Goal: Navigation & Orientation: Find specific page/section

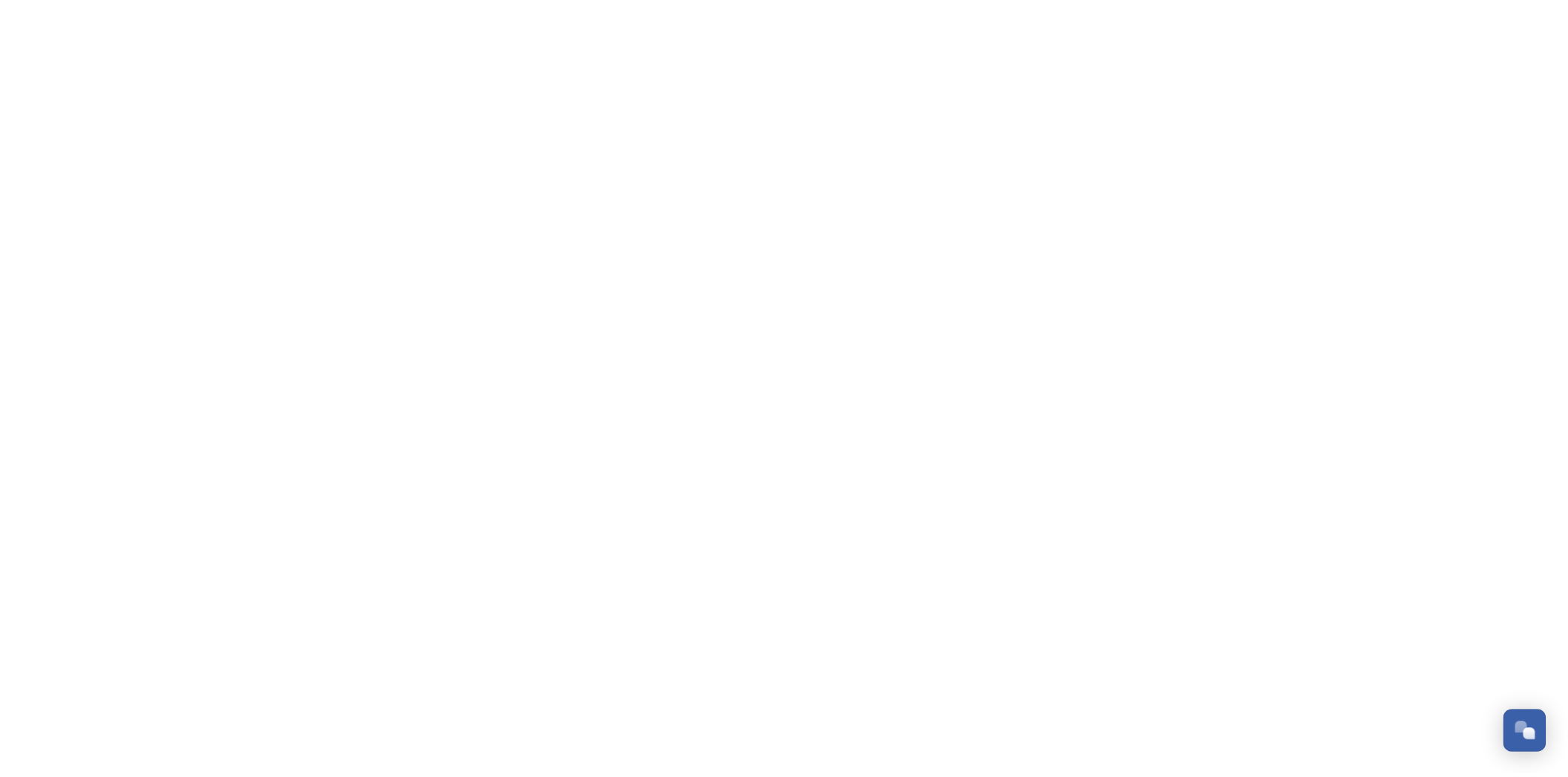
scroll to position [626, 0]
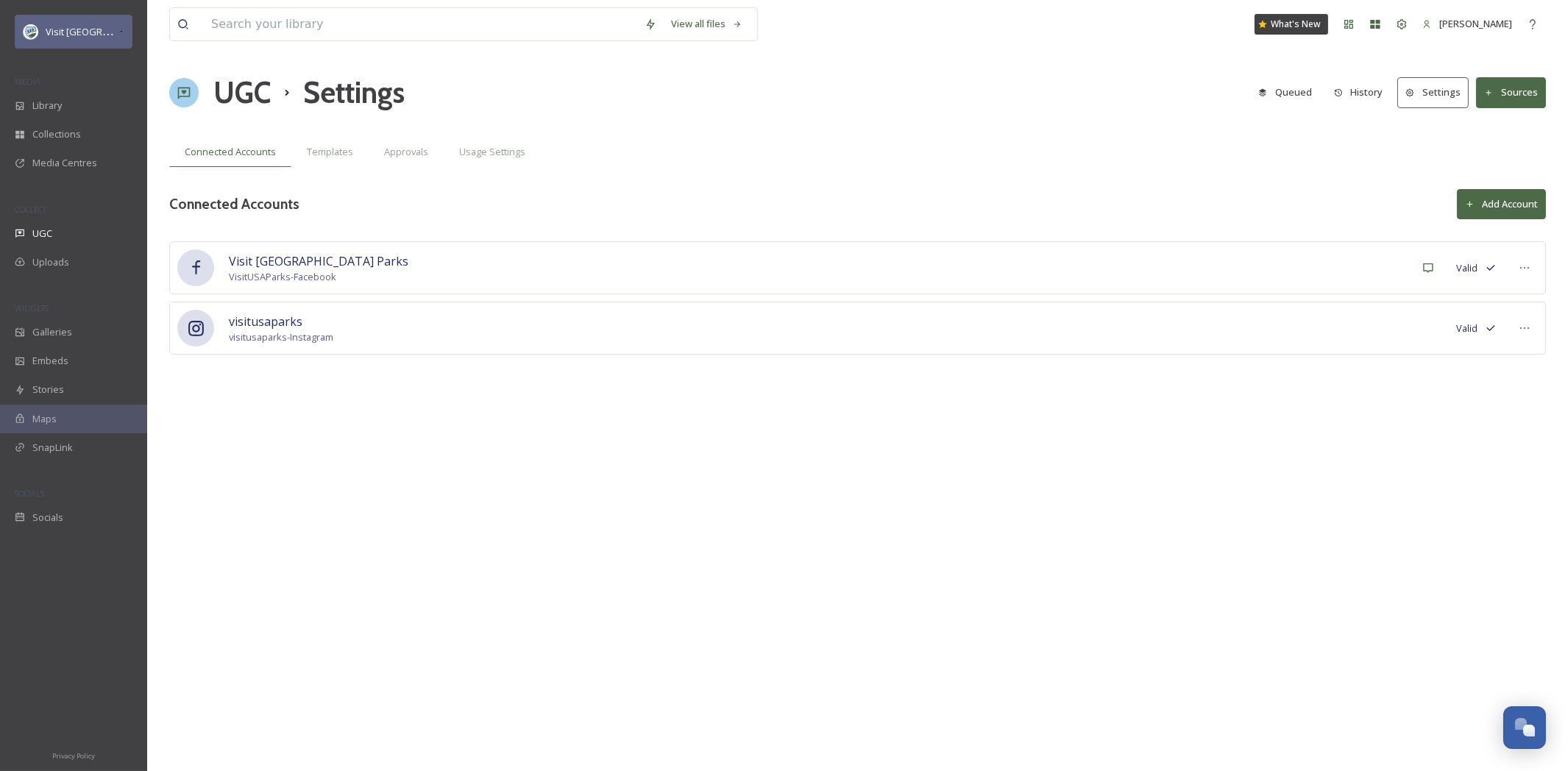
click at [92, 36] on span "Visit [GEOGRAPHIC_DATA] Parks" at bounding box center [116, 31] width 141 height 14
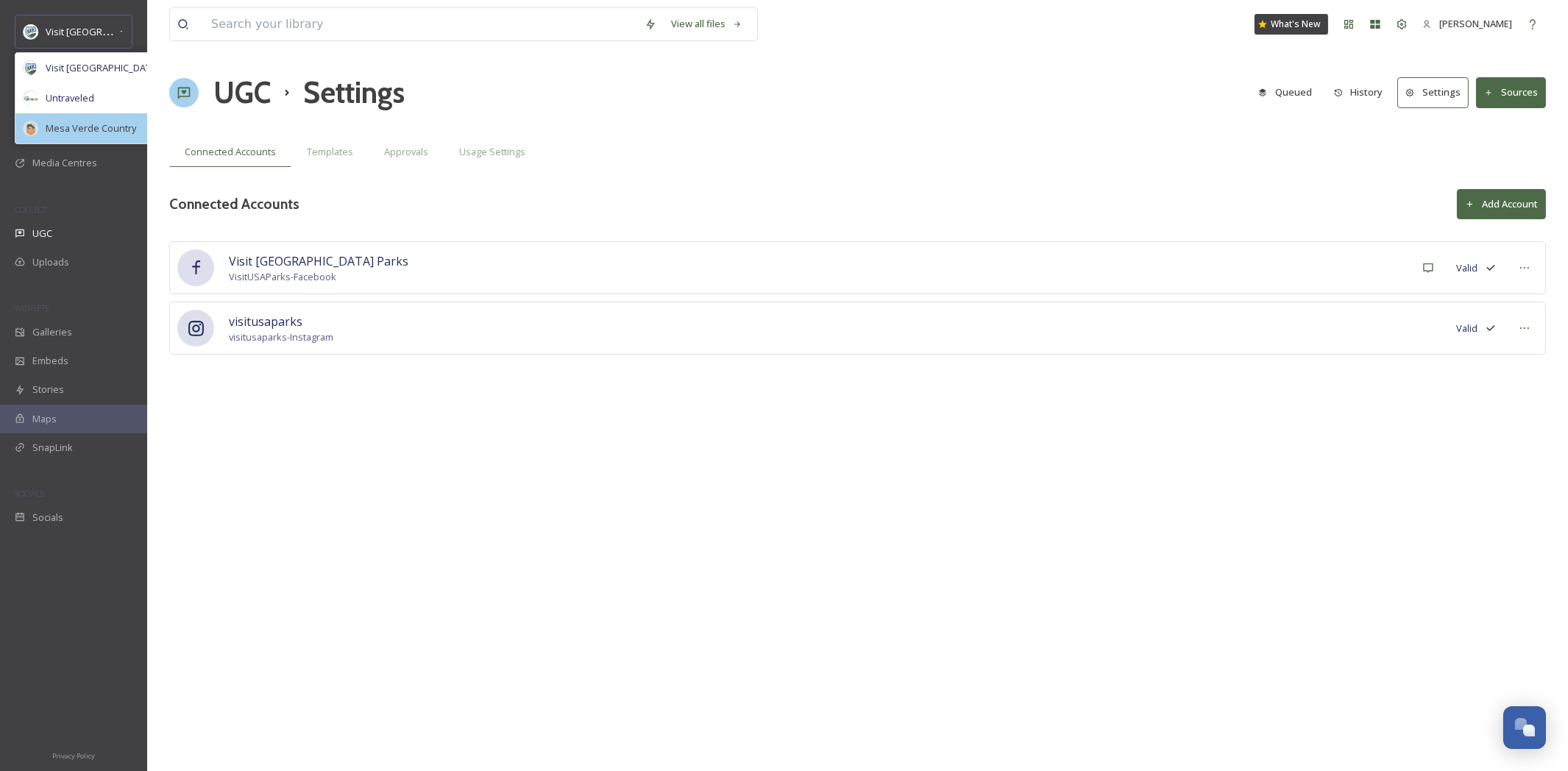
click at [90, 133] on span "Mesa Verde Country" at bounding box center [90, 128] width 90 height 14
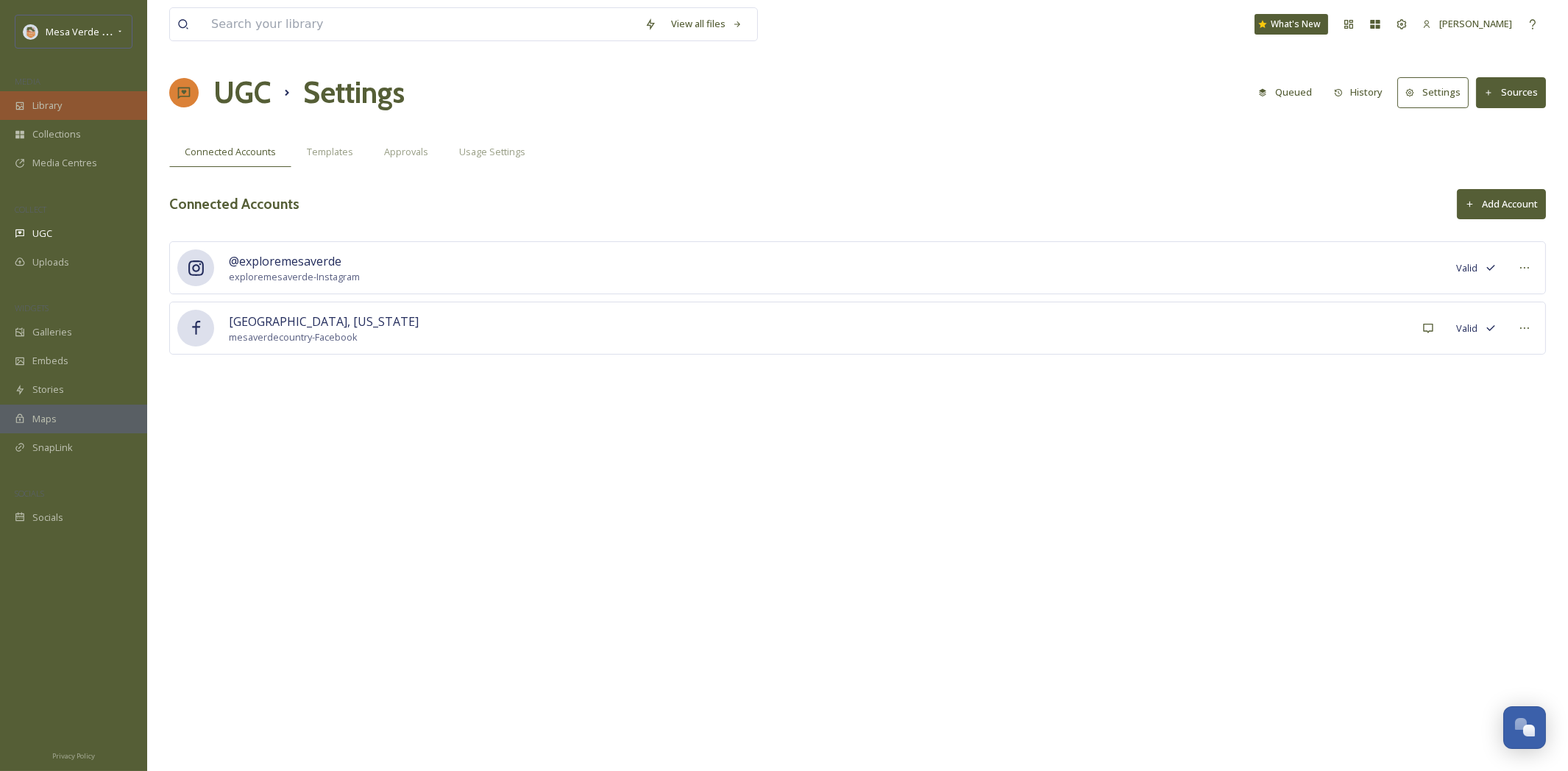
click at [60, 112] on span "Library" at bounding box center [47, 106] width 29 height 14
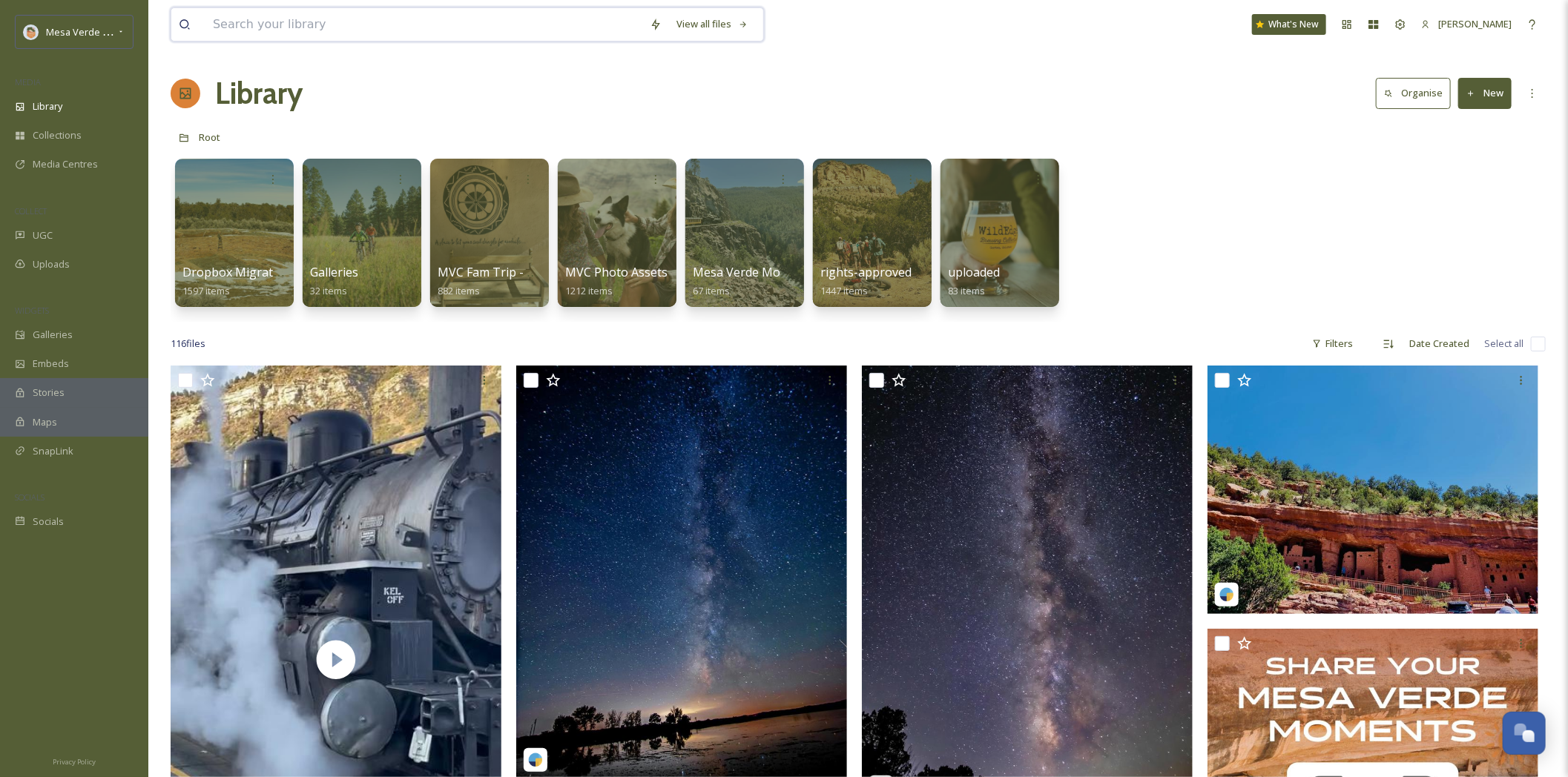
click at [528, 23] on input at bounding box center [423, 24] width 436 height 33
click at [733, 27] on div "View all files" at bounding box center [712, 23] width 87 height 29
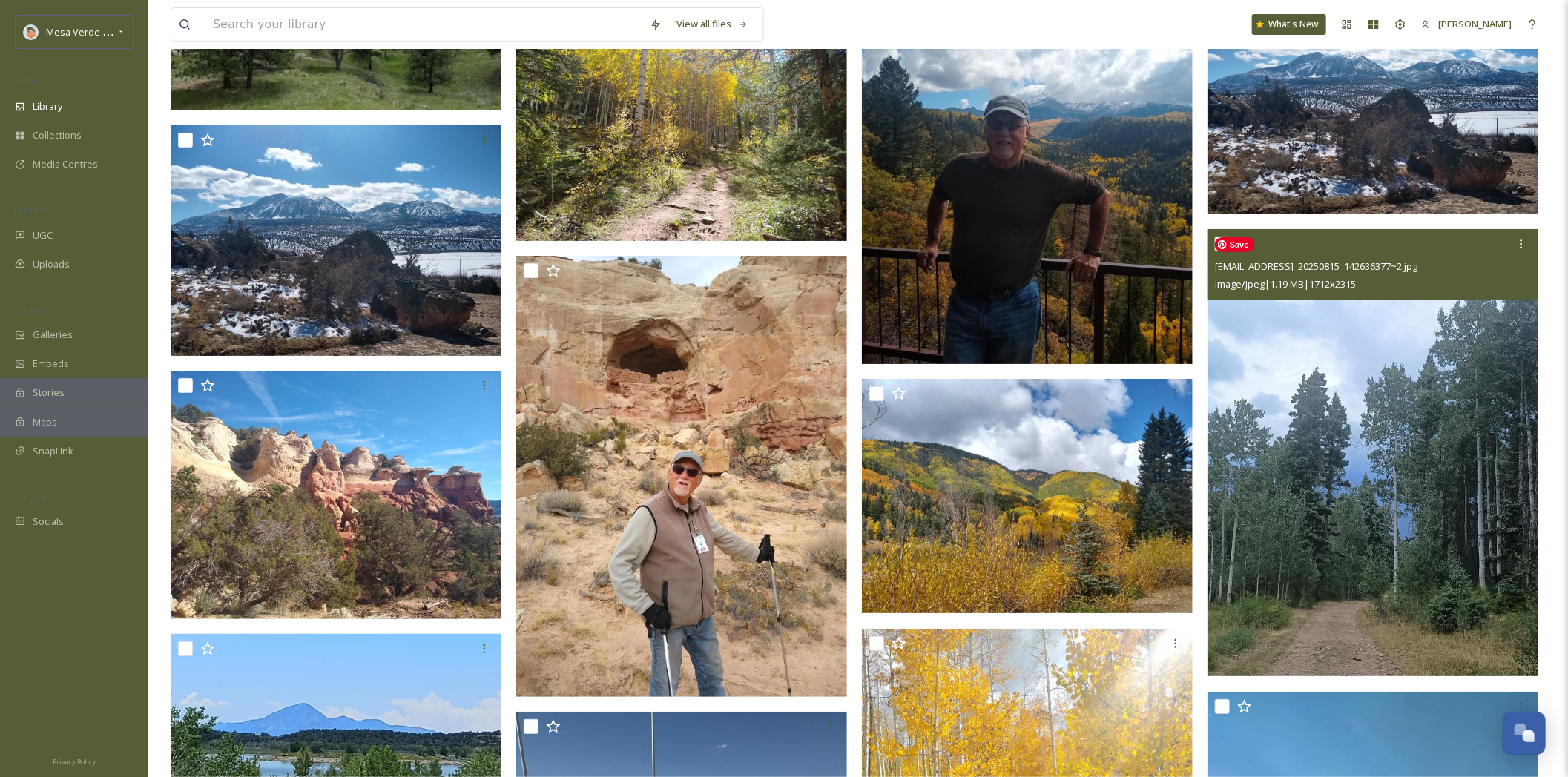
scroll to position [10934, 0]
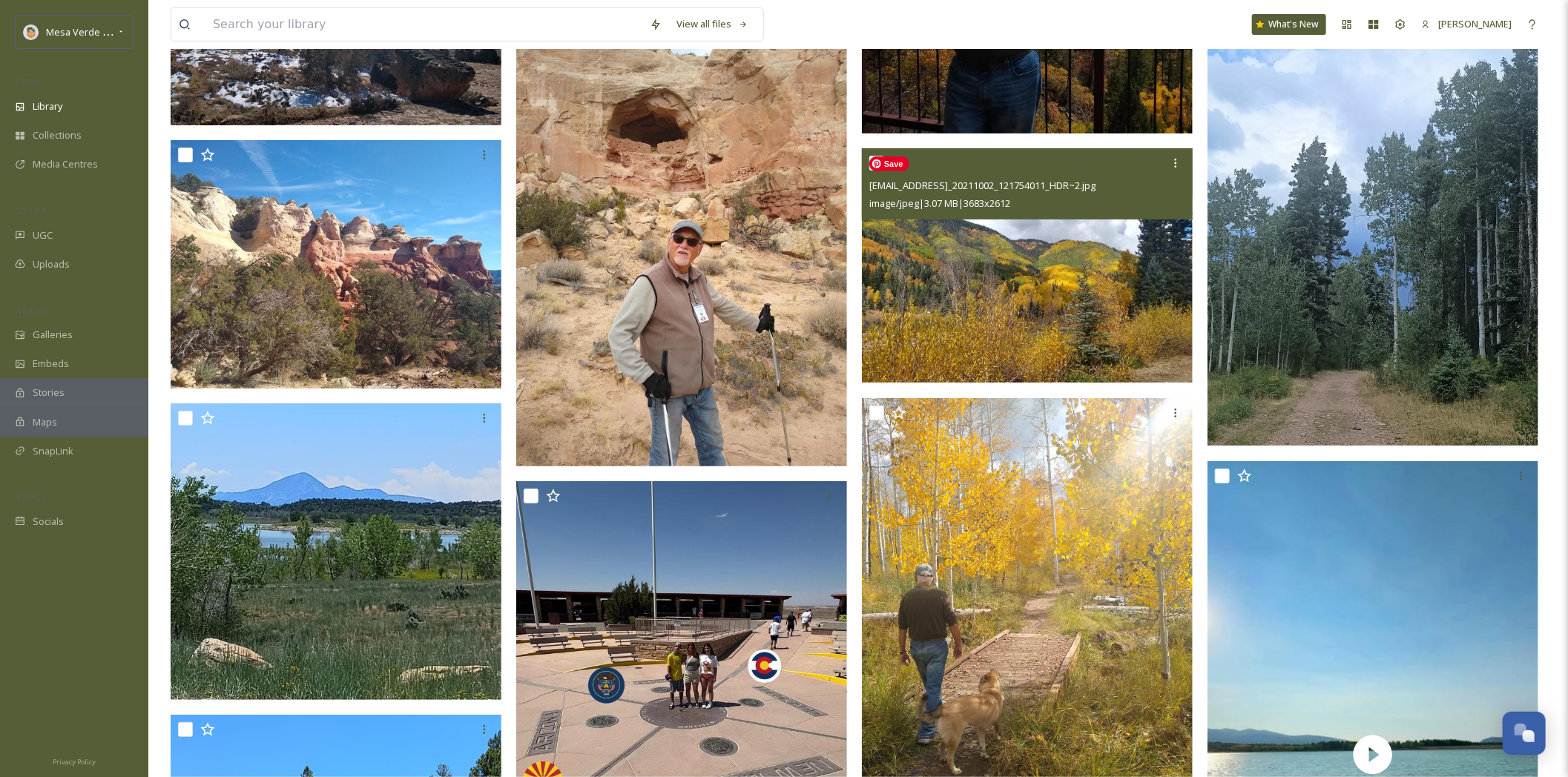
click at [1086, 259] on img at bounding box center [1027, 265] width 331 height 234
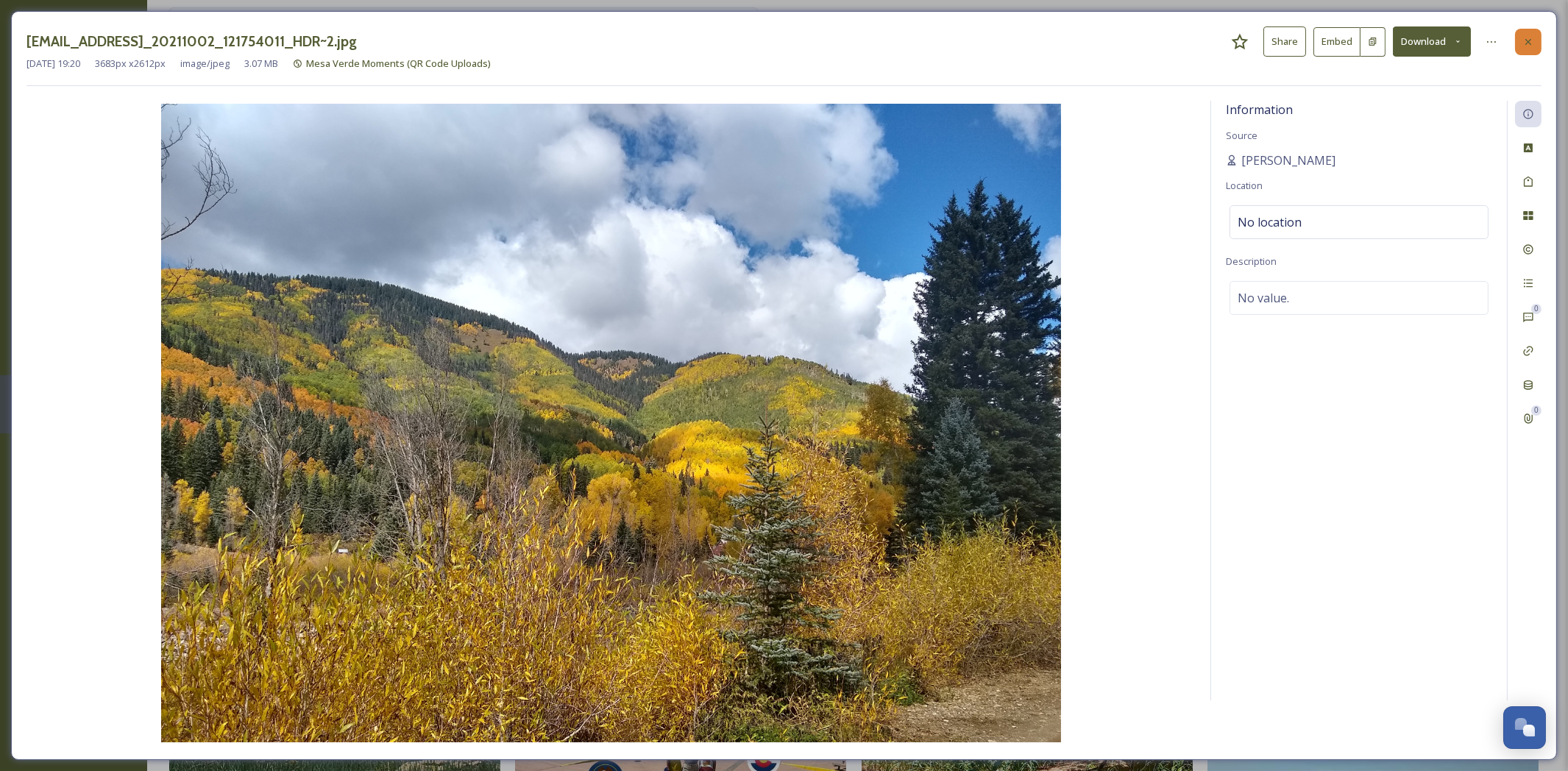
click at [1526, 44] on icon at bounding box center [1528, 42] width 12 height 12
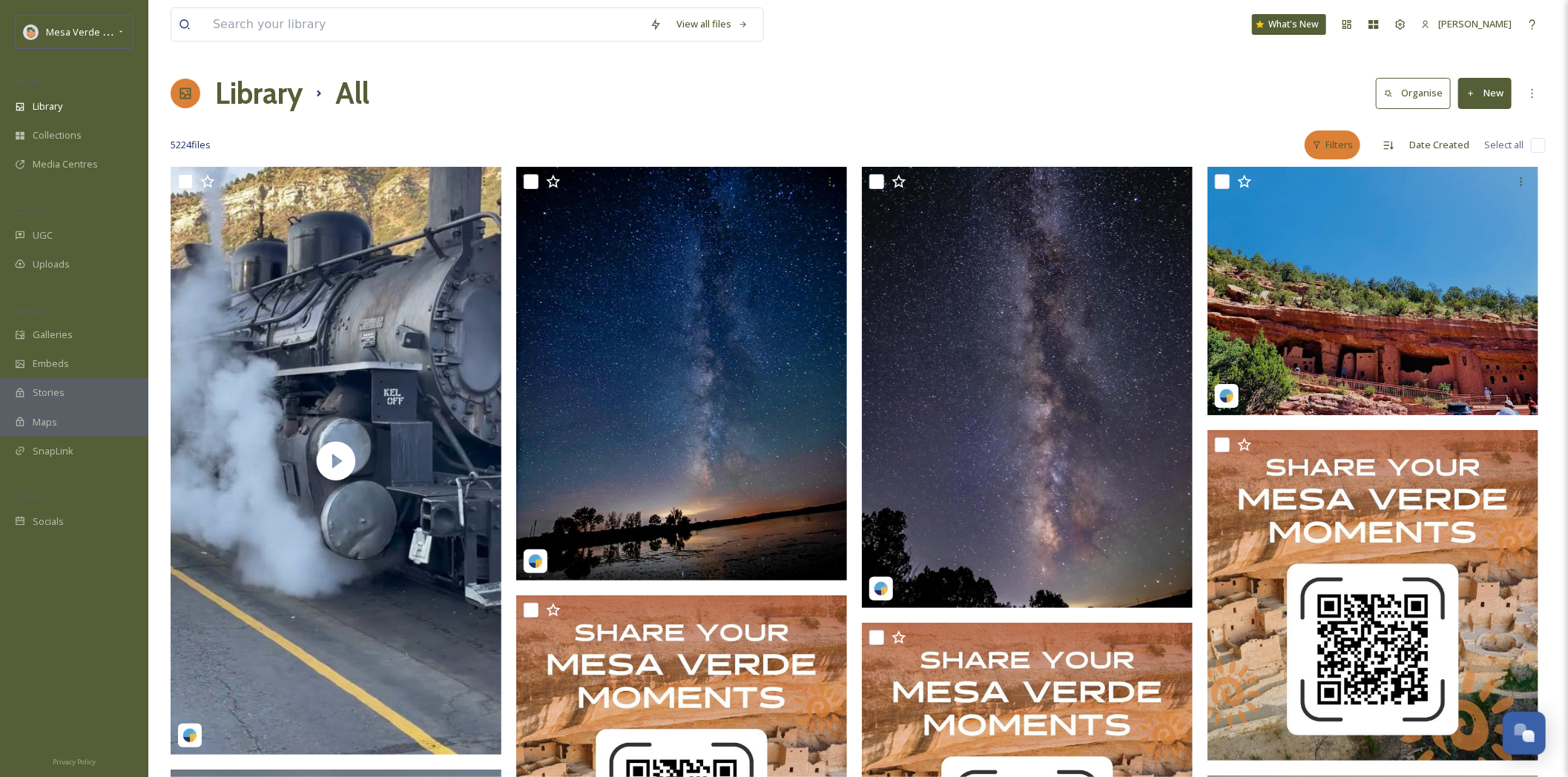
click at [1341, 152] on div "Filters" at bounding box center [1333, 144] width 56 height 29
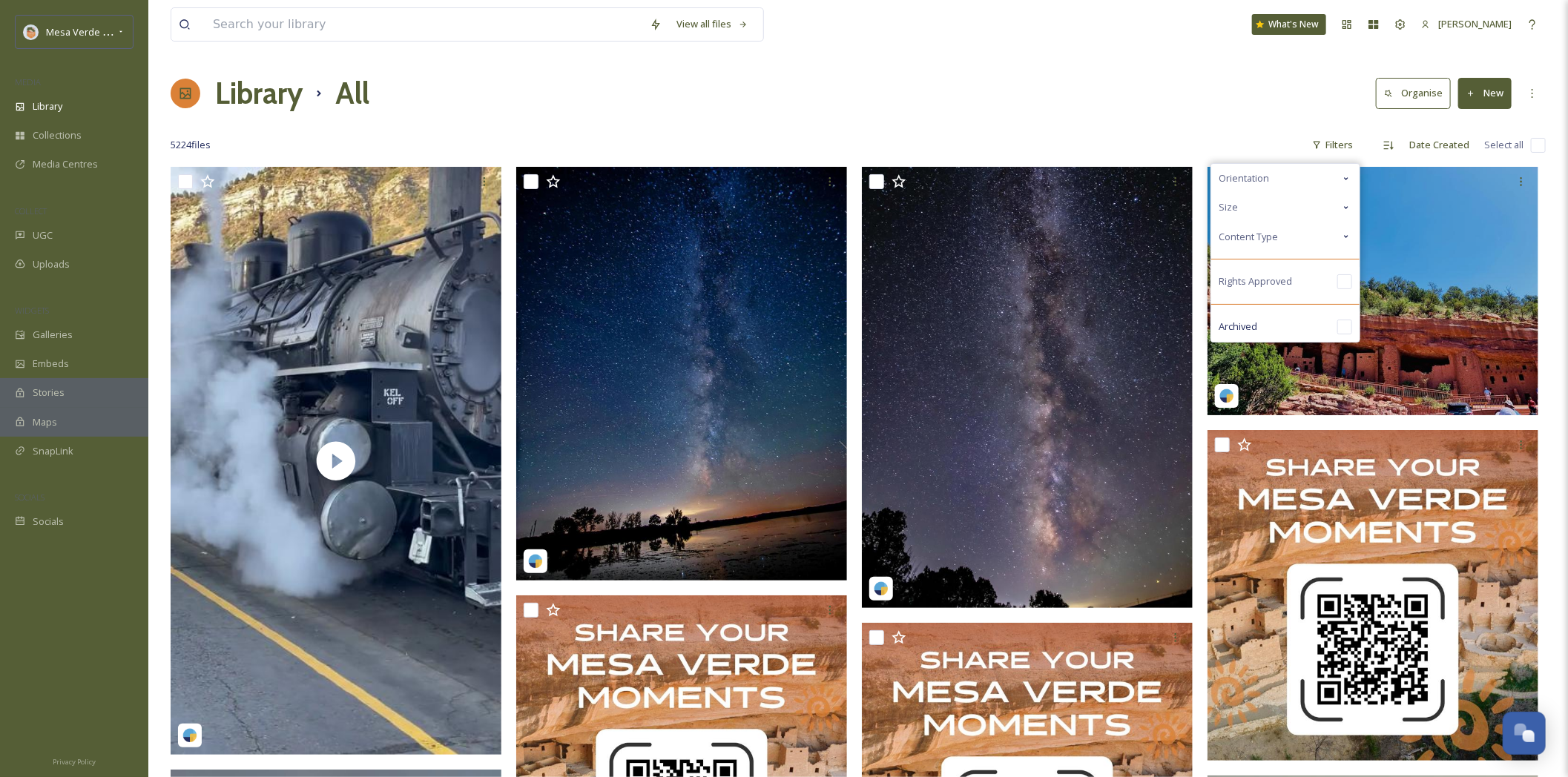
click at [1351, 236] on icon at bounding box center [1347, 237] width 12 height 12
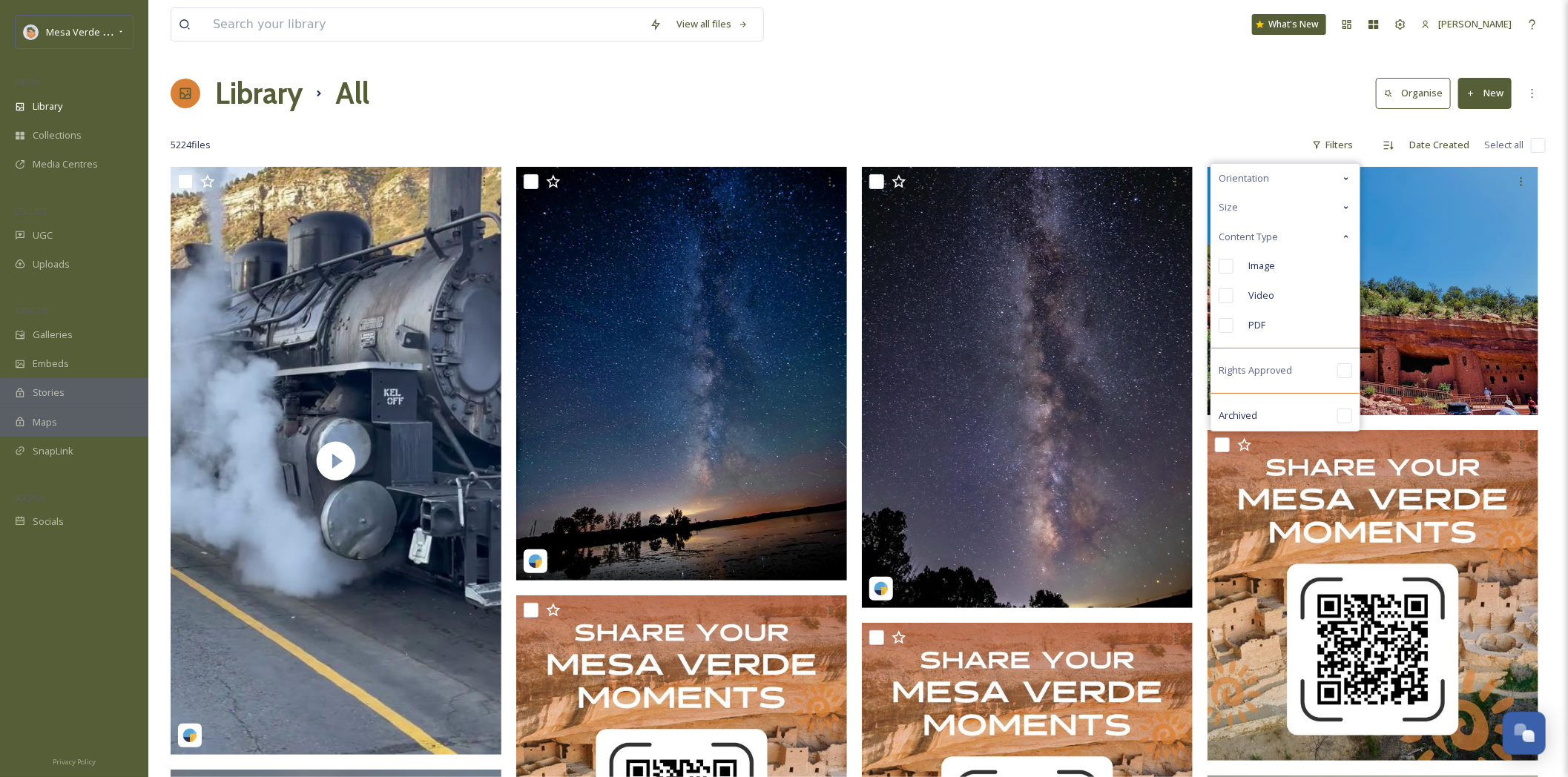
click at [1348, 207] on icon at bounding box center [1346, 207] width 4 height 3
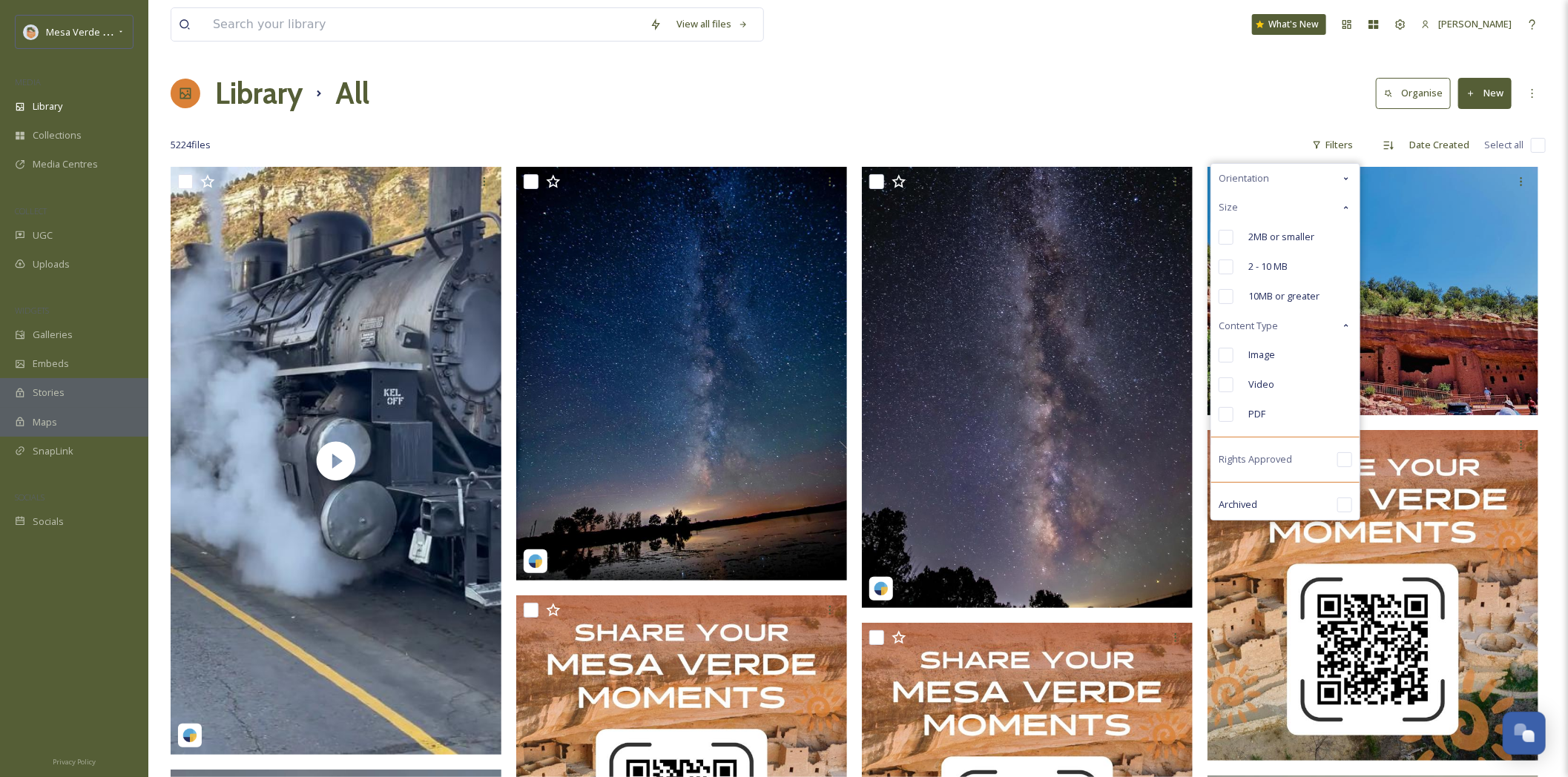
click at [1351, 181] on icon at bounding box center [1347, 179] width 12 height 12
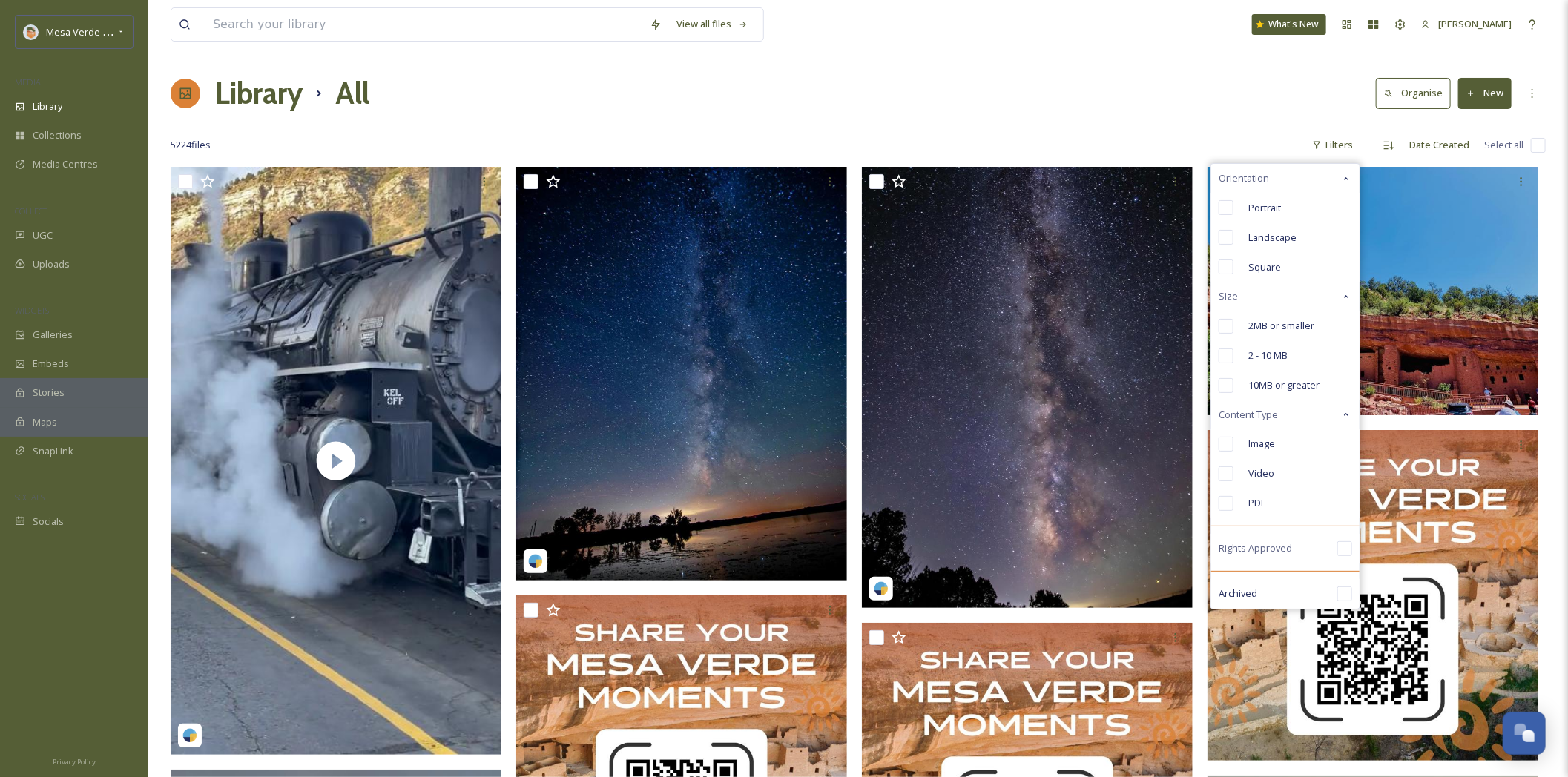
click at [1350, 179] on icon at bounding box center [1347, 179] width 12 height 12
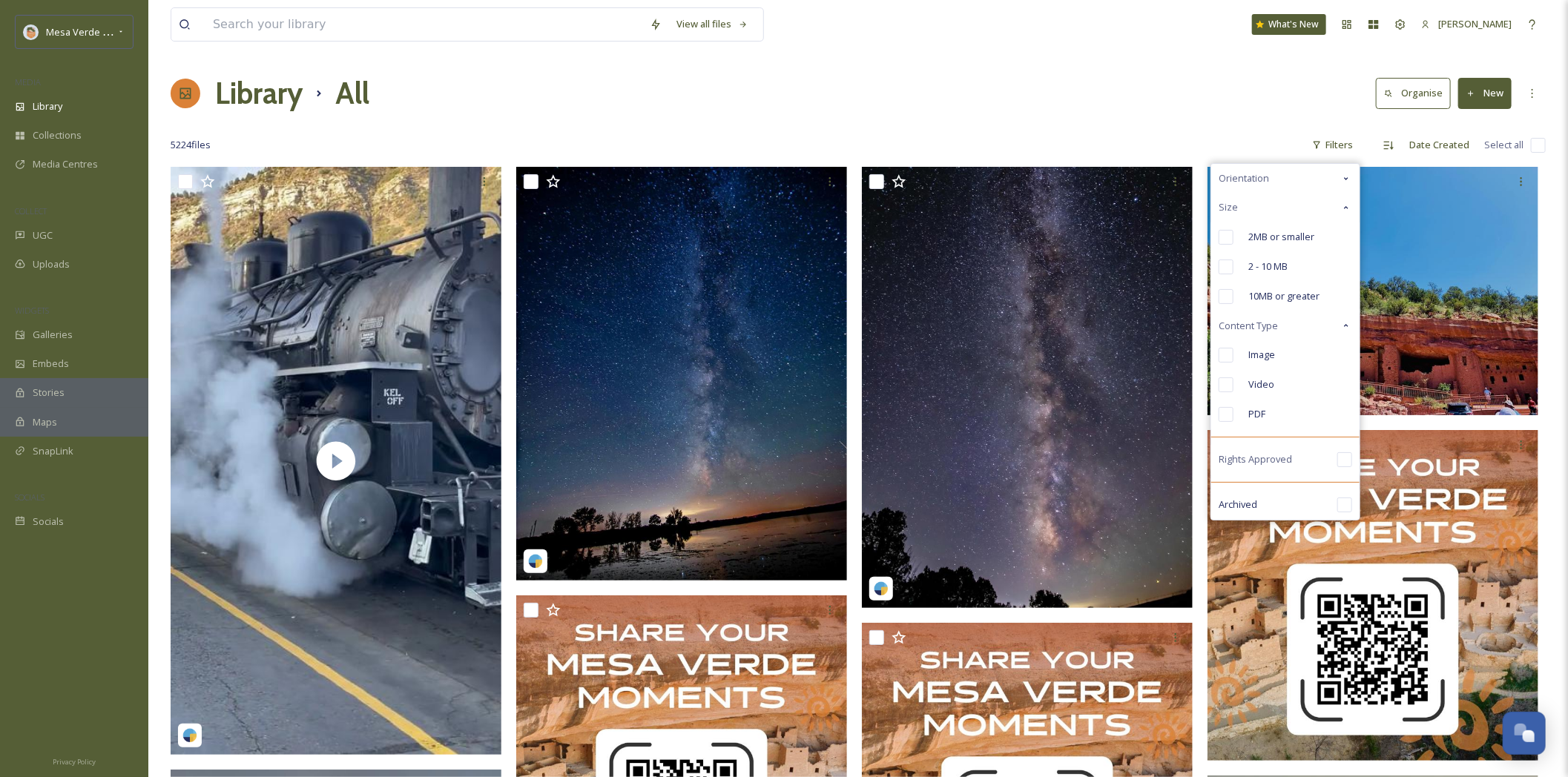
click at [1350, 179] on icon at bounding box center [1347, 179] width 12 height 12
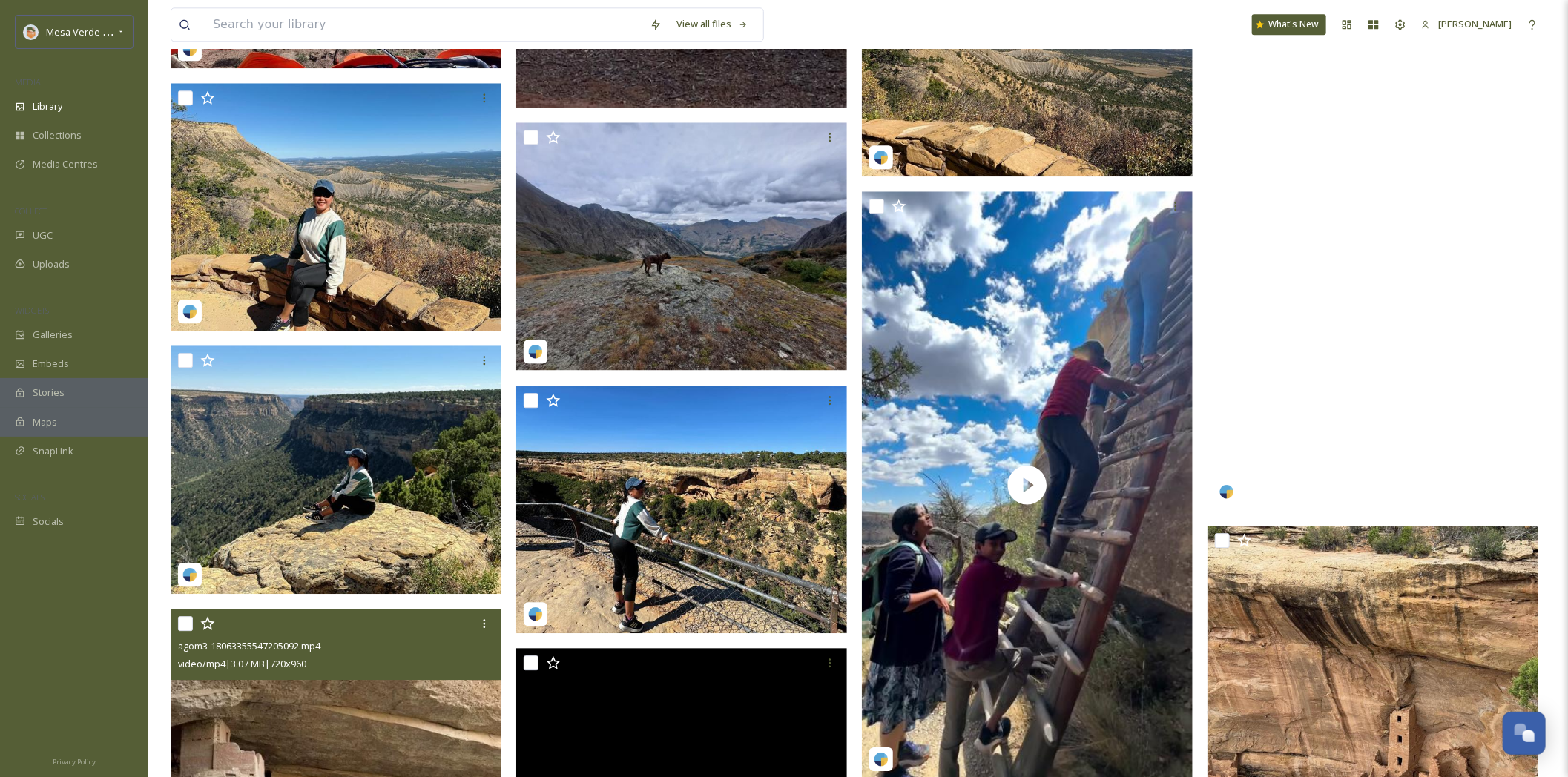
scroll to position [2403, 0]
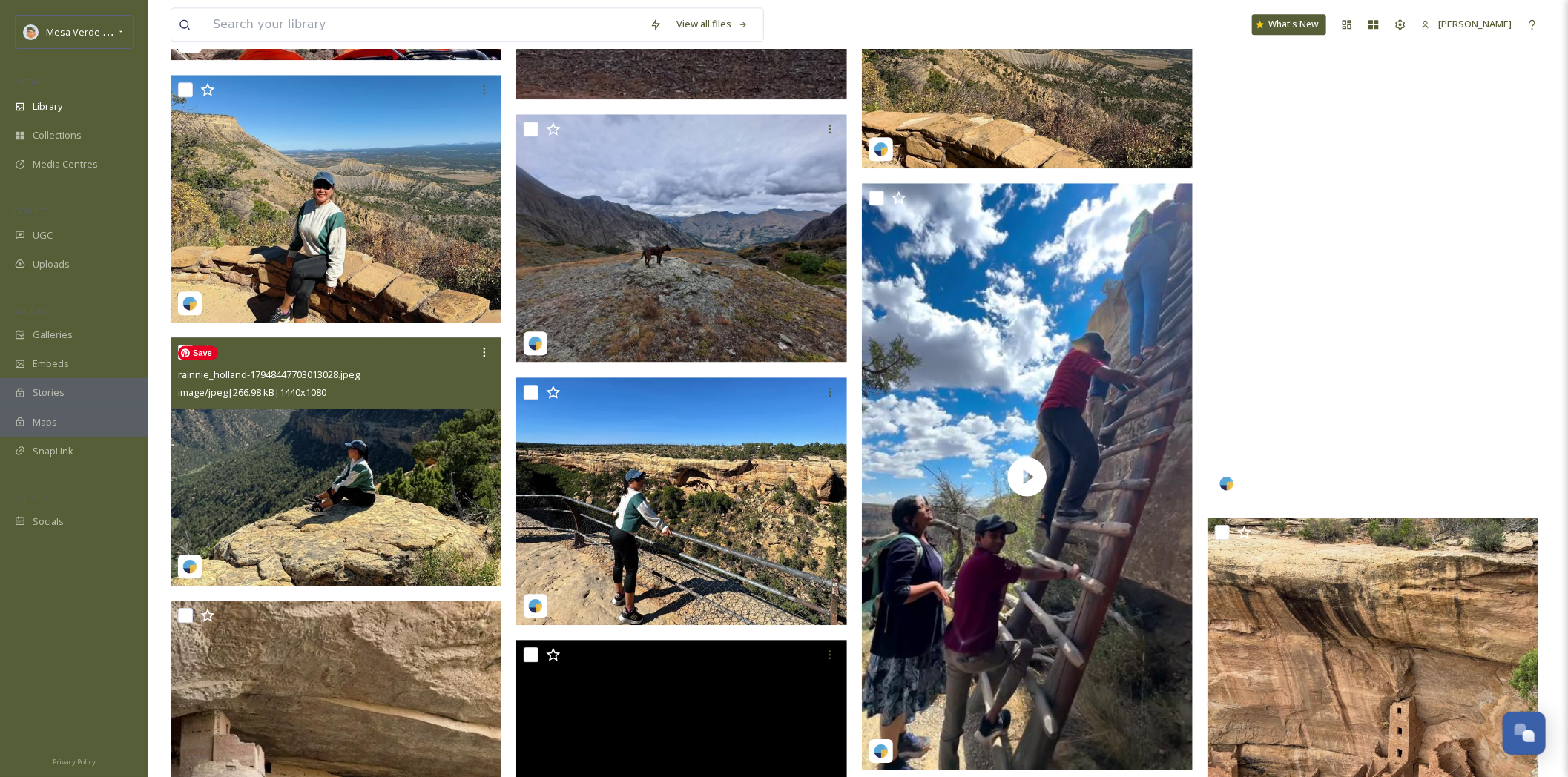
click at [384, 527] on img at bounding box center [336, 461] width 331 height 248
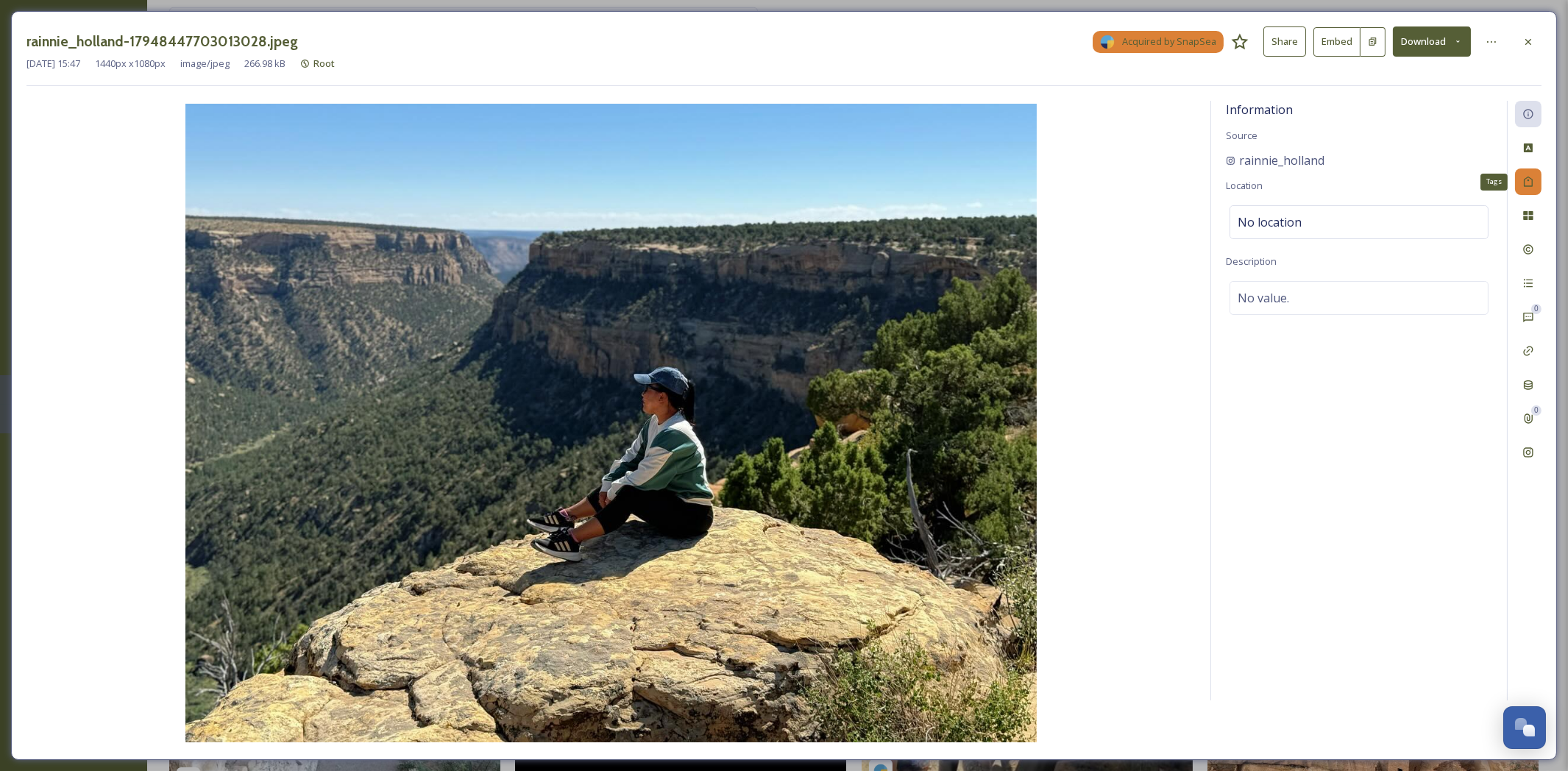
click at [1526, 188] on icon at bounding box center [1528, 182] width 12 height 12
click at [1405, 178] on div "No tags" at bounding box center [1358, 180] width 259 height 34
click at [1532, 44] on icon at bounding box center [1528, 42] width 12 height 12
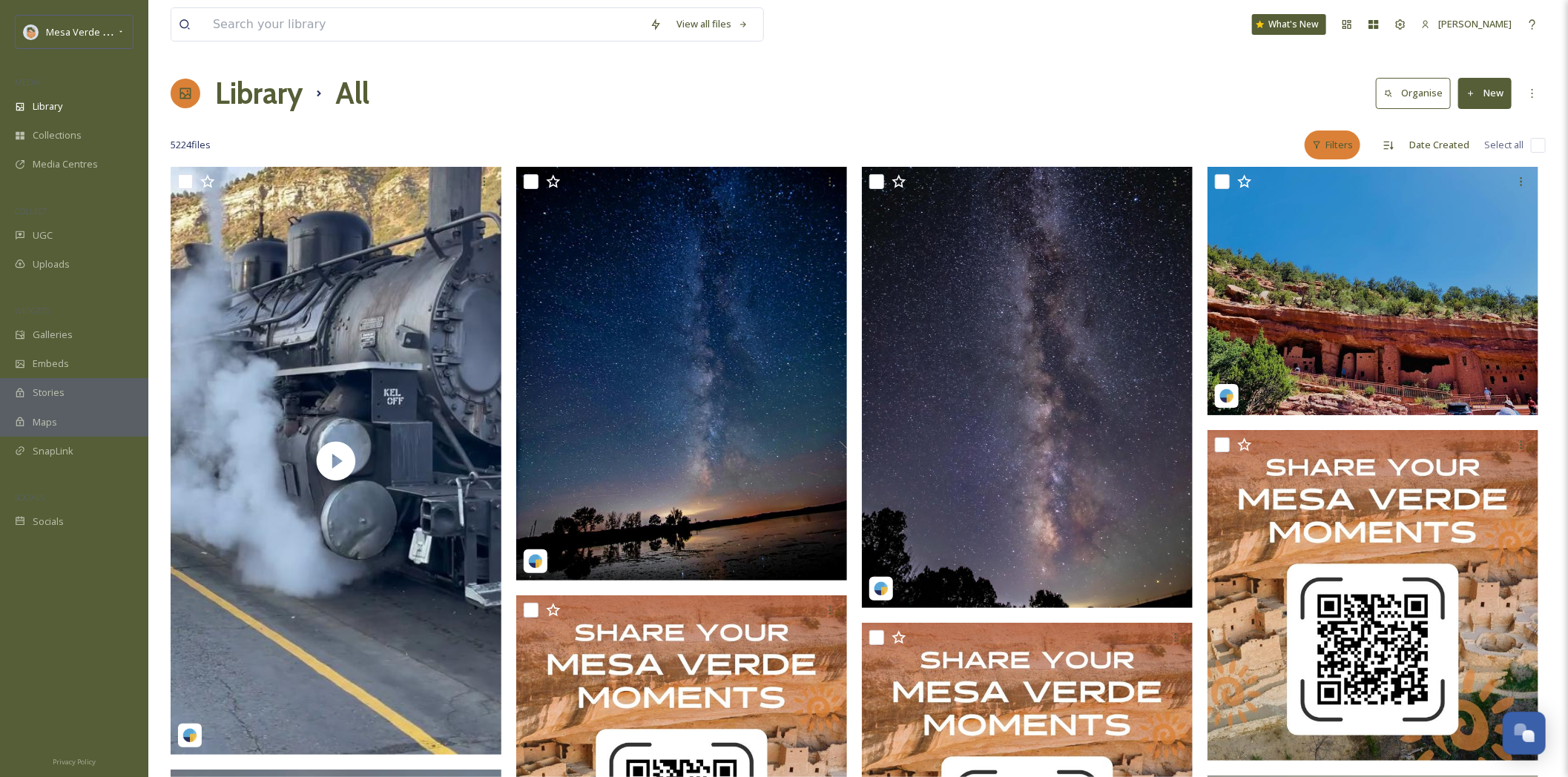
click at [1342, 150] on div "Filters" at bounding box center [1333, 144] width 56 height 29
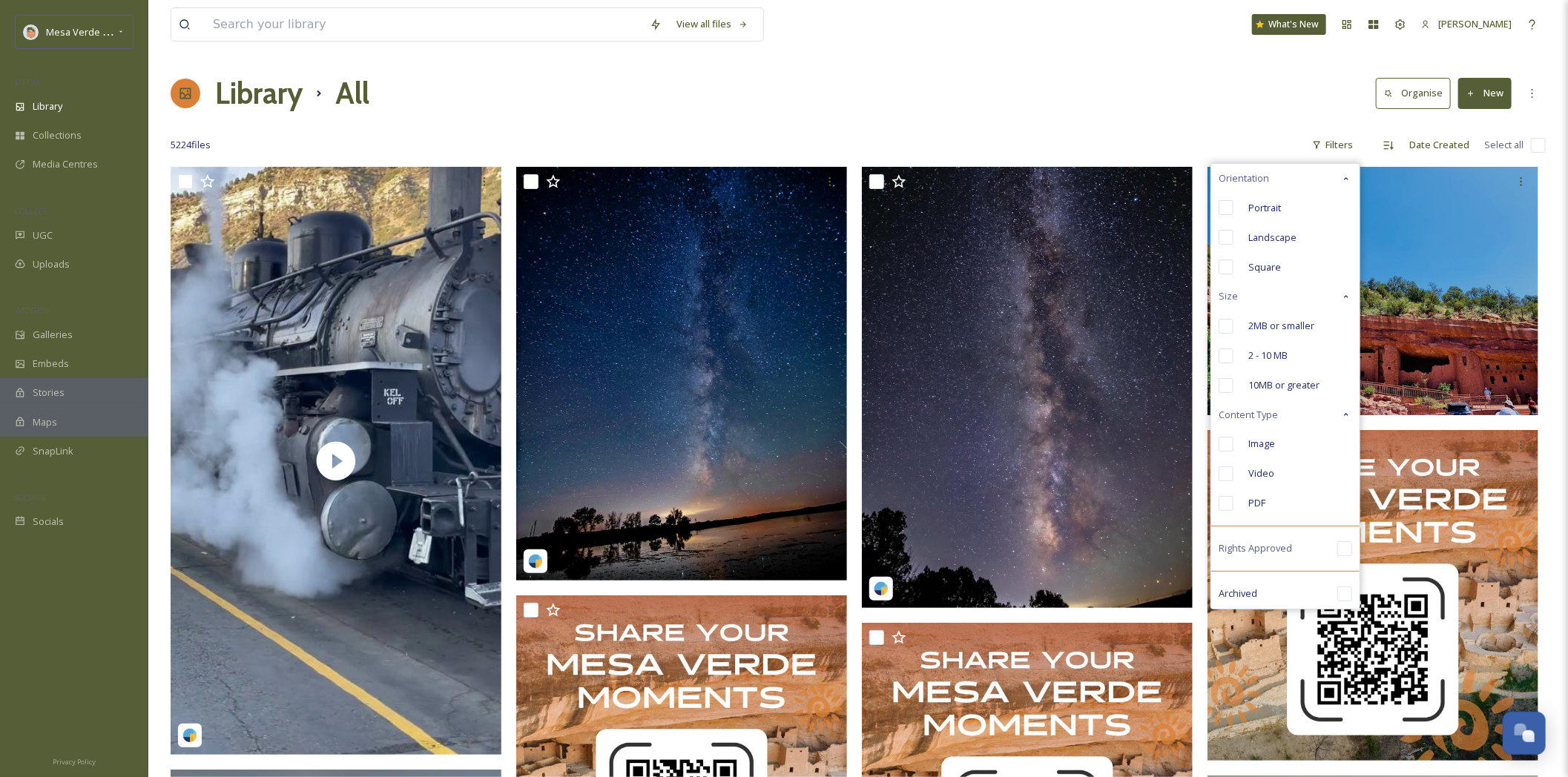
click at [1344, 176] on icon at bounding box center [1347, 179] width 12 height 12
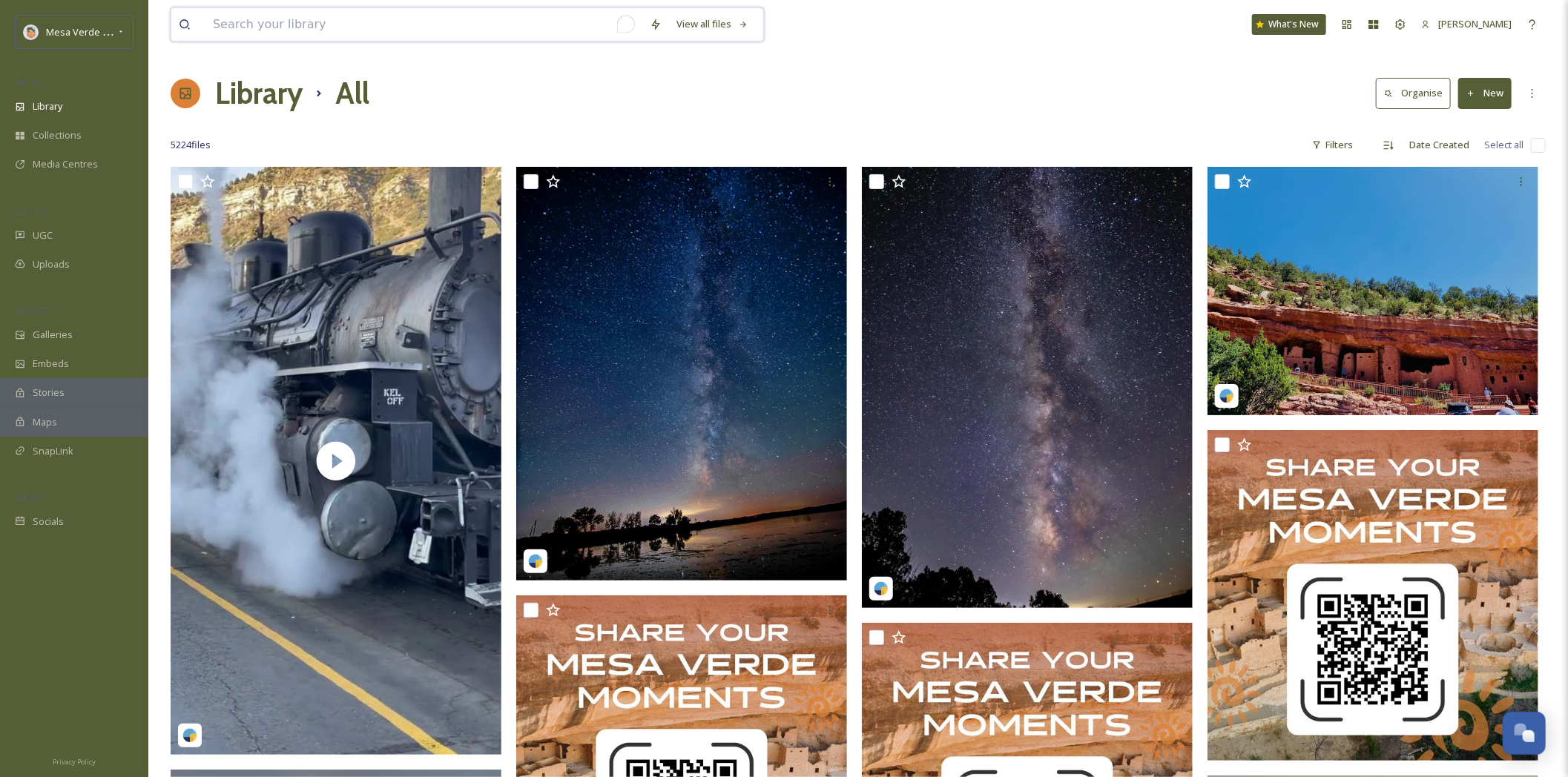
click at [372, 21] on input "To enrich screen reader interactions, please activate Accessibility in Grammarl…" at bounding box center [423, 24] width 436 height 33
click at [660, 30] on div "Advanced Search" at bounding box center [655, 24] width 27 height 27
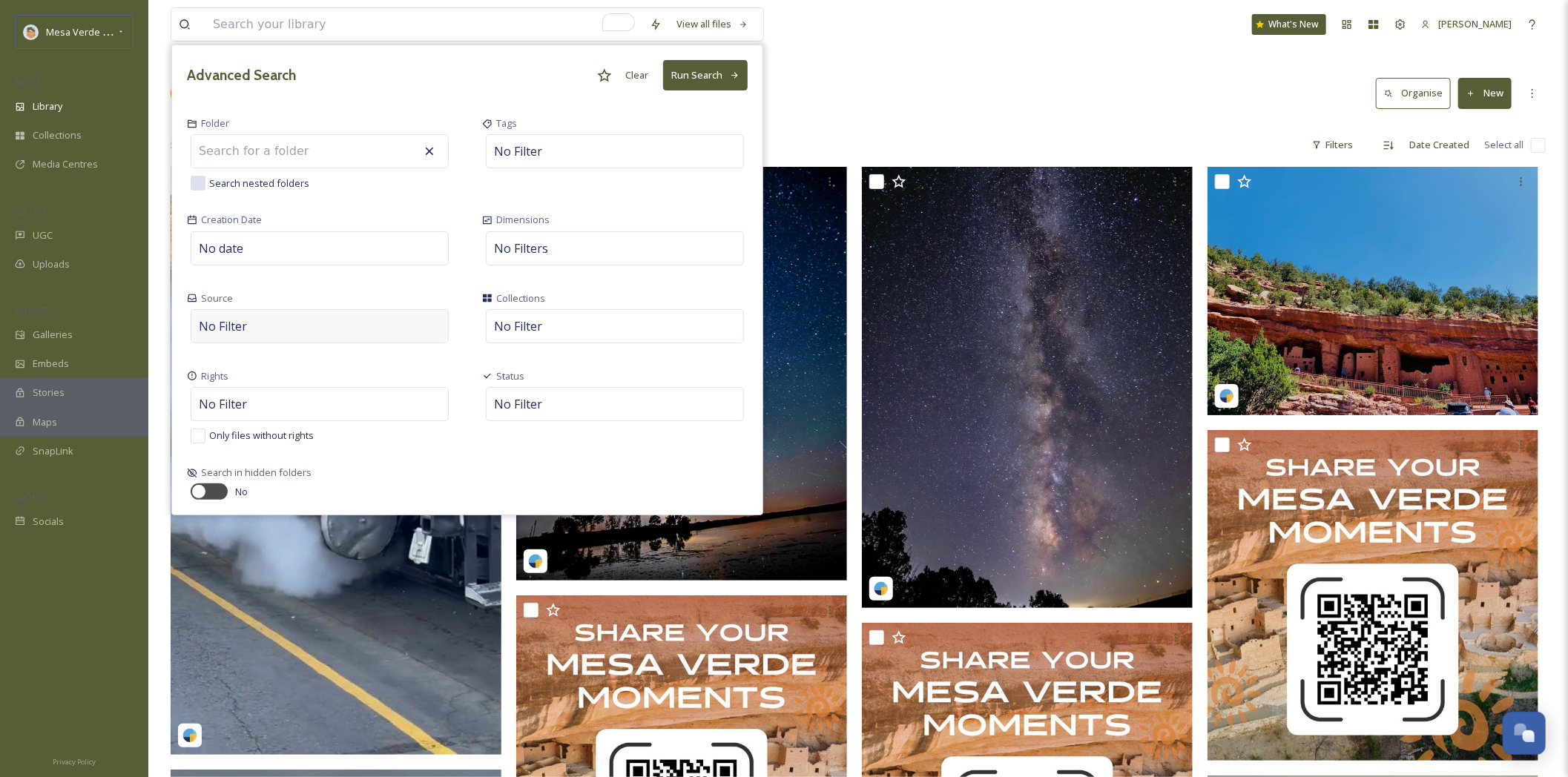
scroll to position [3, 0]
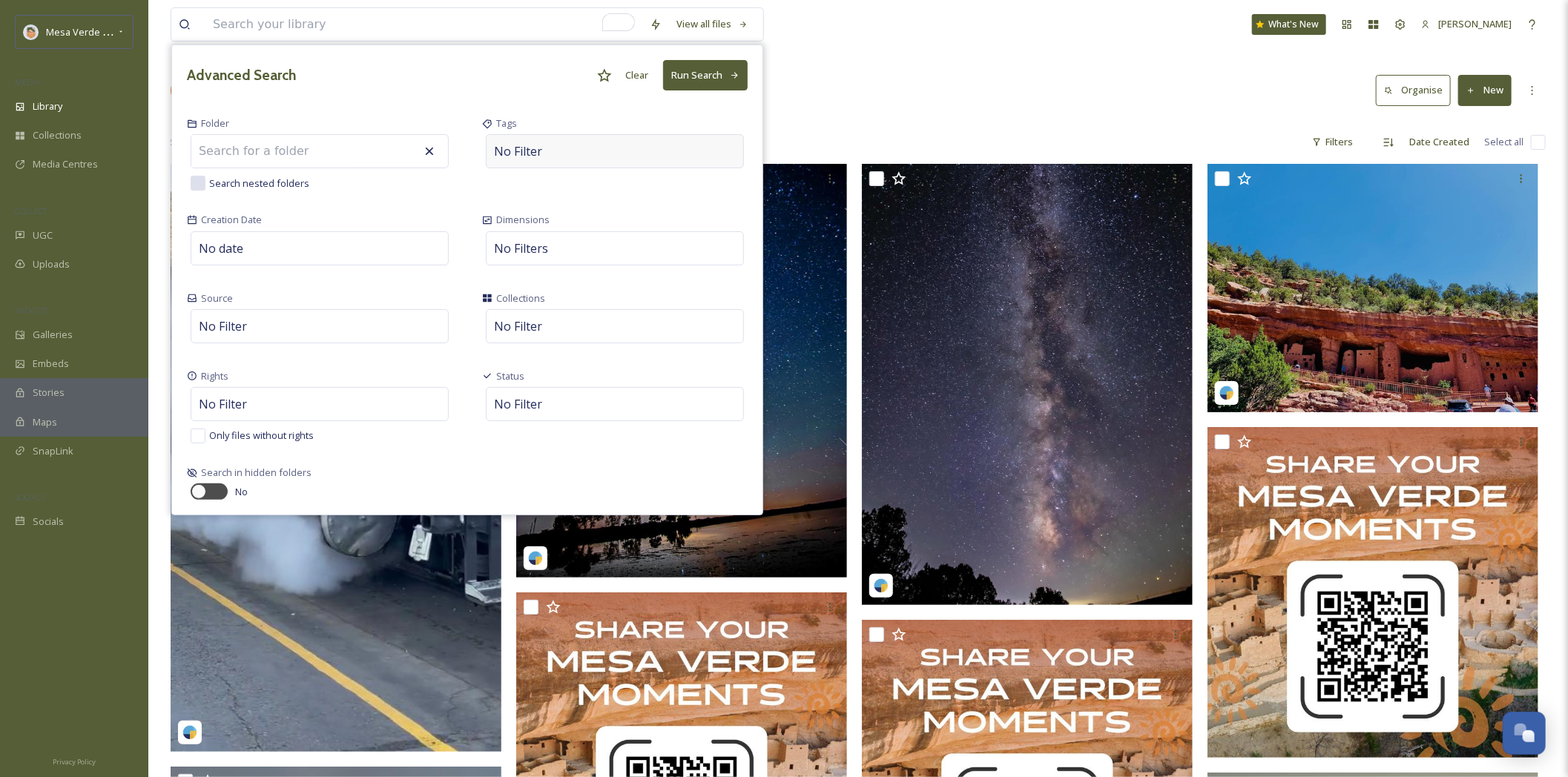
click at [568, 146] on div "No Filter" at bounding box center [614, 151] width 258 height 34
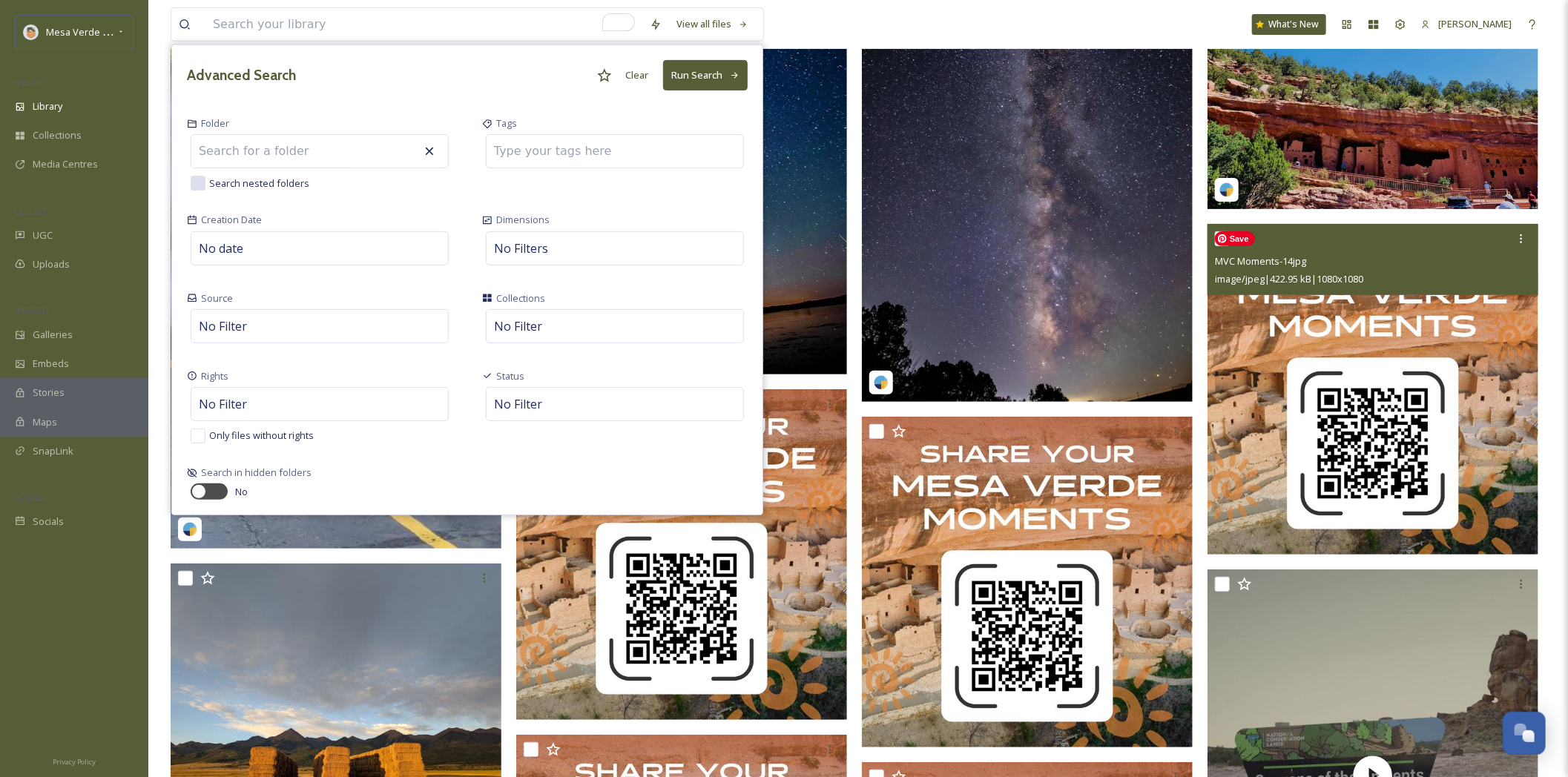
scroll to position [521, 0]
